Goal: Find contact information

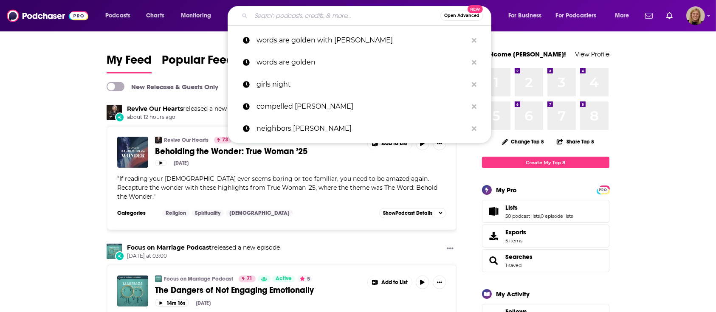
click at [301, 12] on input "Search podcasts, credits, & more..." at bounding box center [345, 16] width 189 height 14
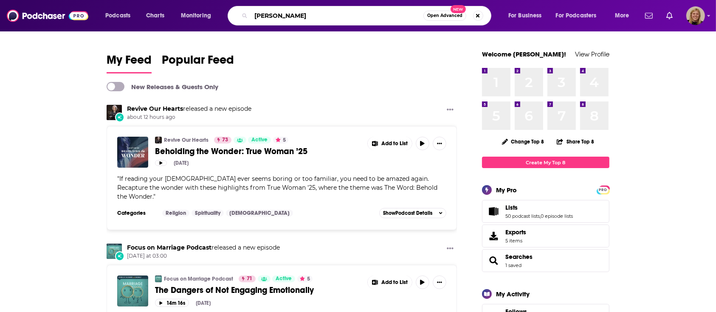
type input "[PERSON_NAME]"
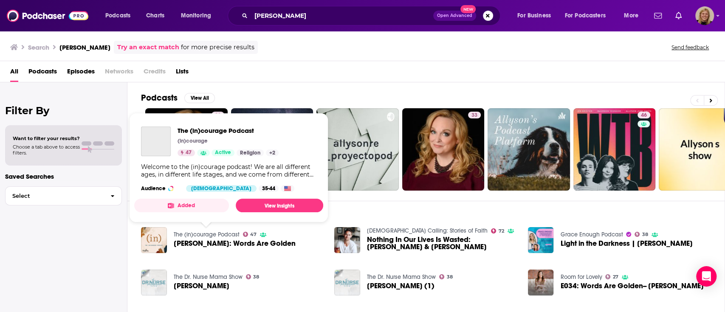
click at [190, 231] on link "The (in)courage Podcast" at bounding box center [207, 234] width 66 height 7
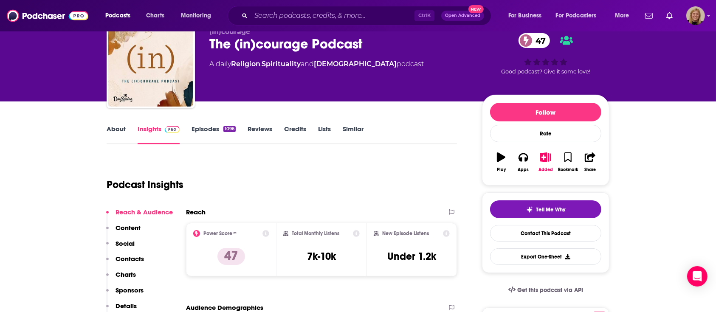
scroll to position [113, 0]
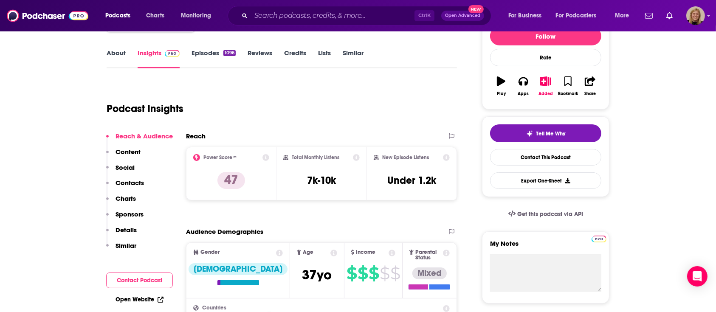
click at [123, 278] on button "Contact Podcast" at bounding box center [139, 281] width 67 height 16
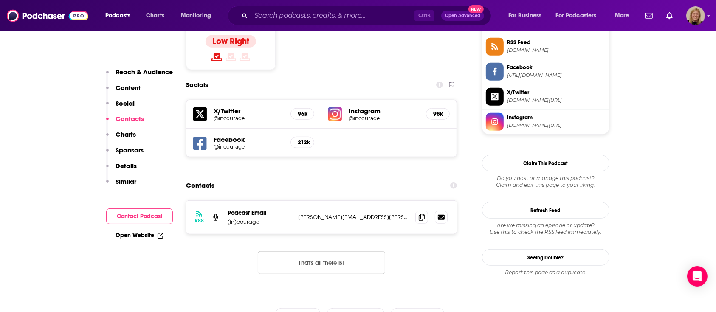
scroll to position [727, 0]
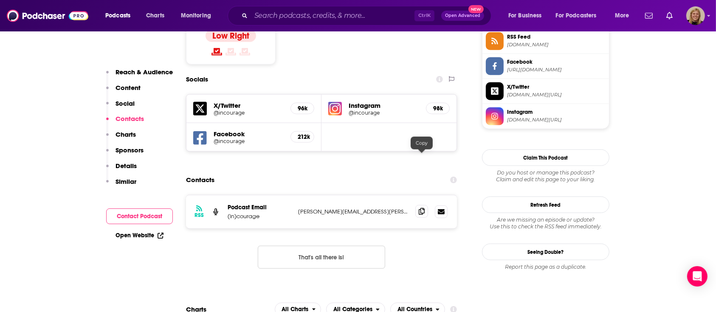
click at [423, 208] on icon at bounding box center [422, 211] width 6 height 7
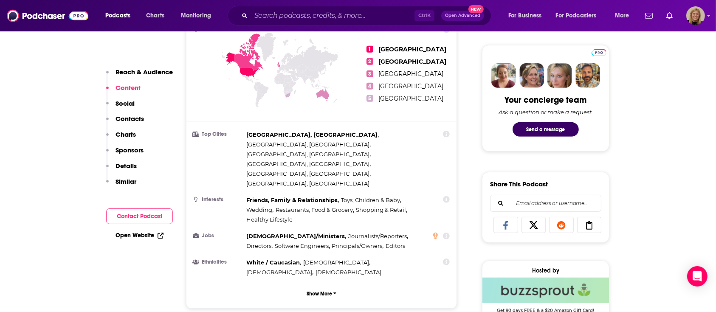
scroll to position [387, 0]
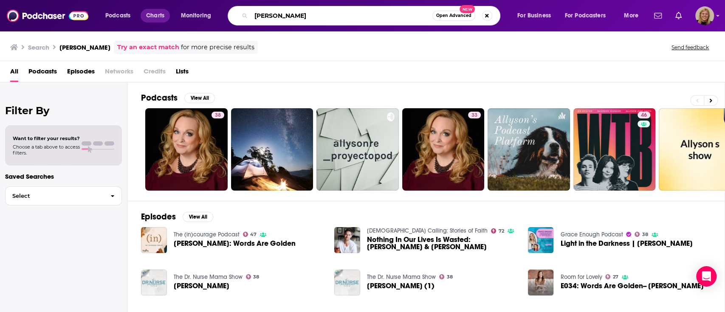
drag, startPoint x: 307, startPoint y: 17, endPoint x: 168, endPoint y: 19, distance: 139.7
click at [168, 19] on div "Podcasts Charts Monitoring [PERSON_NAME] Open Advanced New For Business For Pod…" at bounding box center [372, 16] width 547 height 20
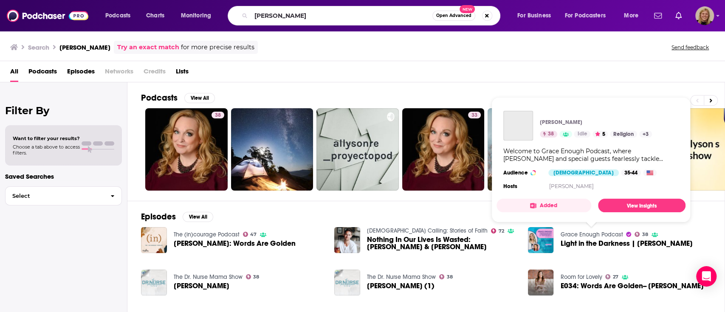
click at [578, 235] on link "Grace Enough Podcast" at bounding box center [591, 234] width 62 height 7
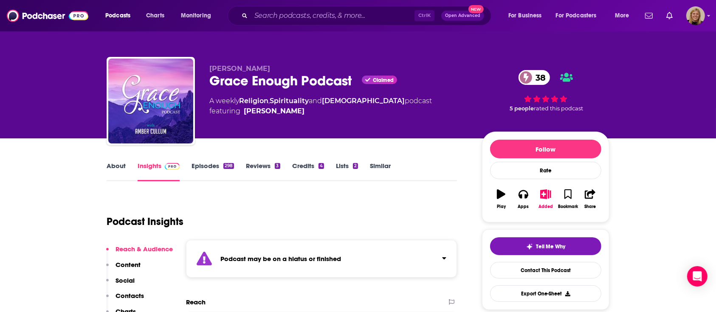
click at [340, 250] on div "Podcast may be on a hiatus or finished" at bounding box center [321, 259] width 271 height 38
click at [112, 173] on link "About" at bounding box center [116, 172] width 19 height 20
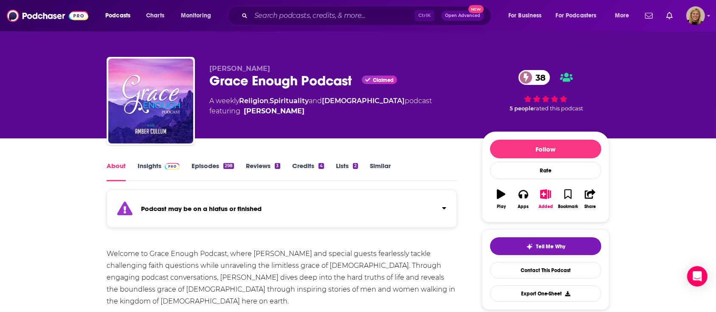
click at [205, 170] on link "Episodes 298" at bounding box center [212, 172] width 42 height 20
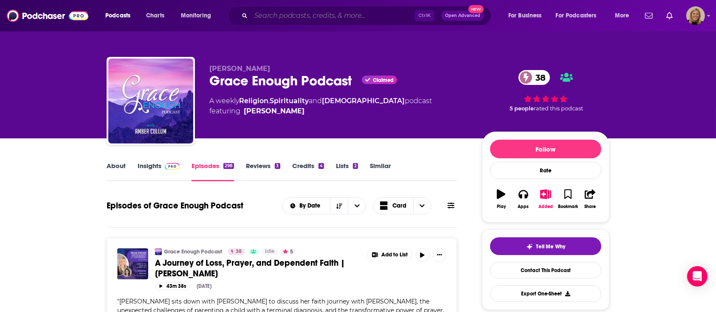
click at [307, 12] on input "Search podcasts, credits, & more..." at bounding box center [332, 16] width 163 height 14
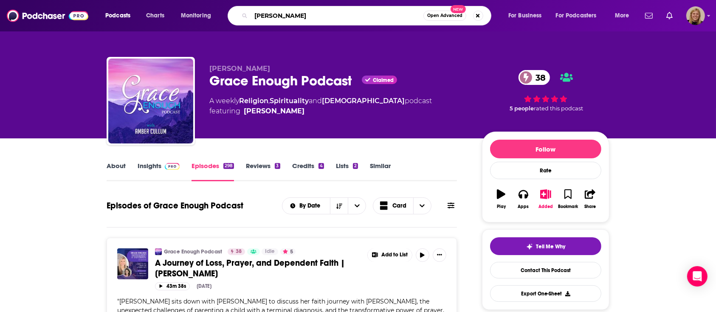
type input "[PERSON_NAME]"
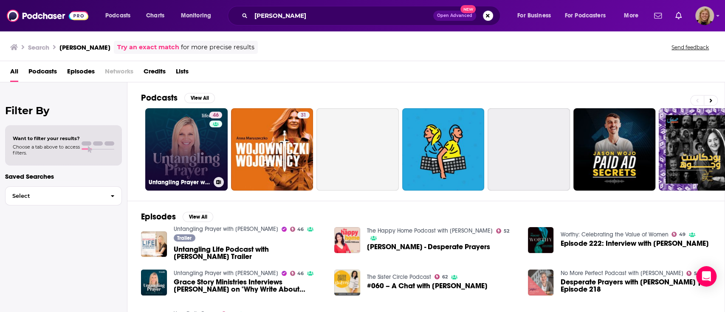
click at [187, 146] on link "46 Untangling Prayer with [PERSON_NAME]" at bounding box center [186, 149] width 82 height 82
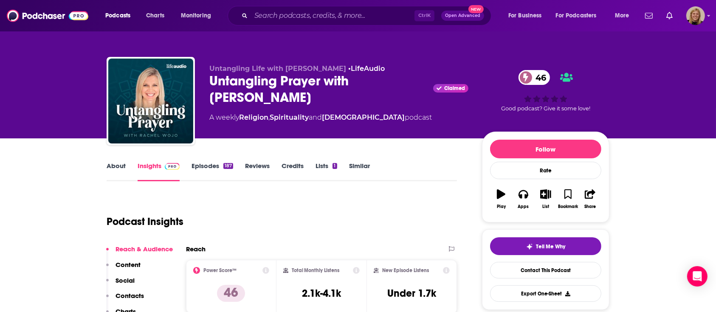
click at [109, 162] on link "About" at bounding box center [116, 172] width 19 height 20
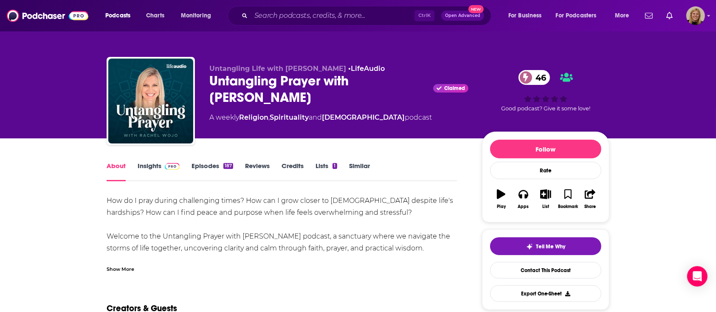
click at [118, 270] on div "Show More" at bounding box center [121, 268] width 28 height 8
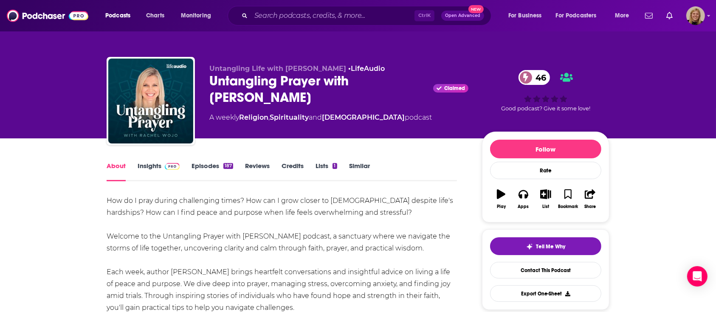
click at [148, 162] on link "Insights" at bounding box center [159, 172] width 42 height 20
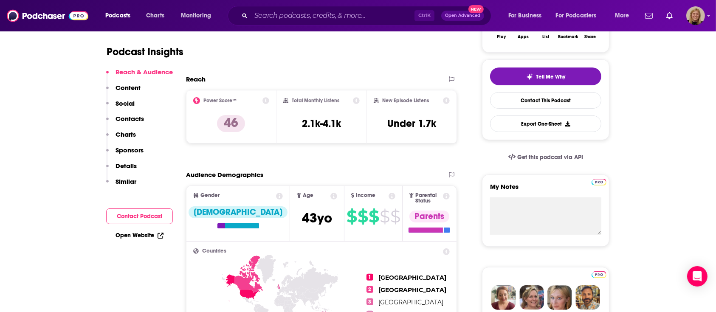
click at [133, 215] on button "Contact Podcast" at bounding box center [139, 216] width 67 height 16
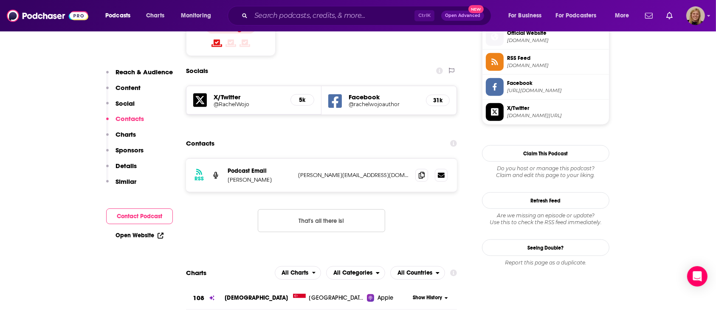
scroll to position [699, 0]
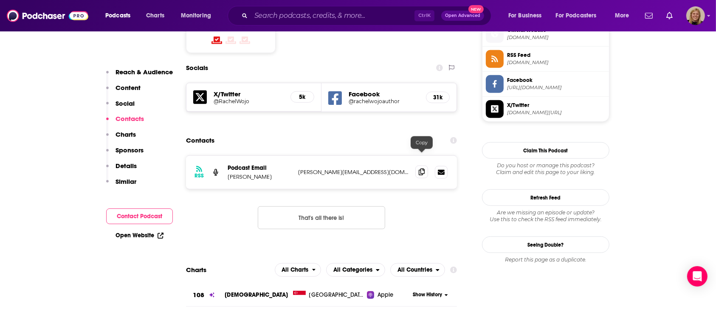
click at [419, 166] on span at bounding box center [421, 172] width 13 height 13
